Goal: Check status: Check status

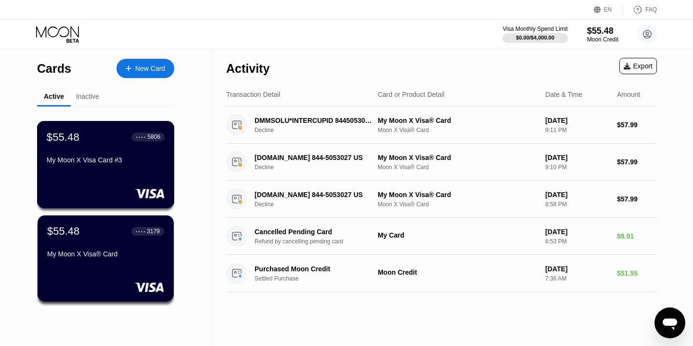
click at [100, 180] on div "$55.48 ● ● ● ● 5806 My Moon X Visa Card #3" at bounding box center [106, 164] width 138 height 87
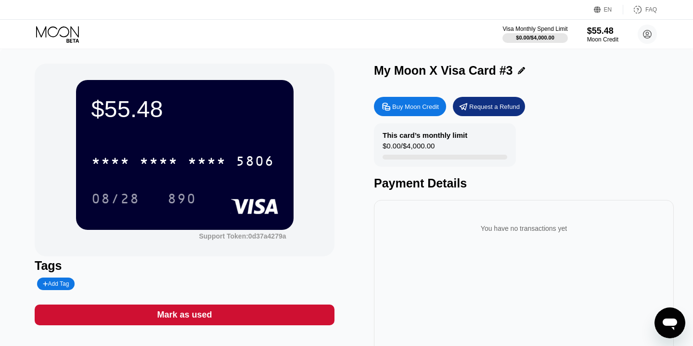
click at [245, 58] on div "$55.48 * * * * * * * * * * * * 5806 08/28 890 Support Token: 0d37a4279a Tags Ad…" at bounding box center [346, 220] width 693 height 343
